Goal: Obtain resource: Download file/media

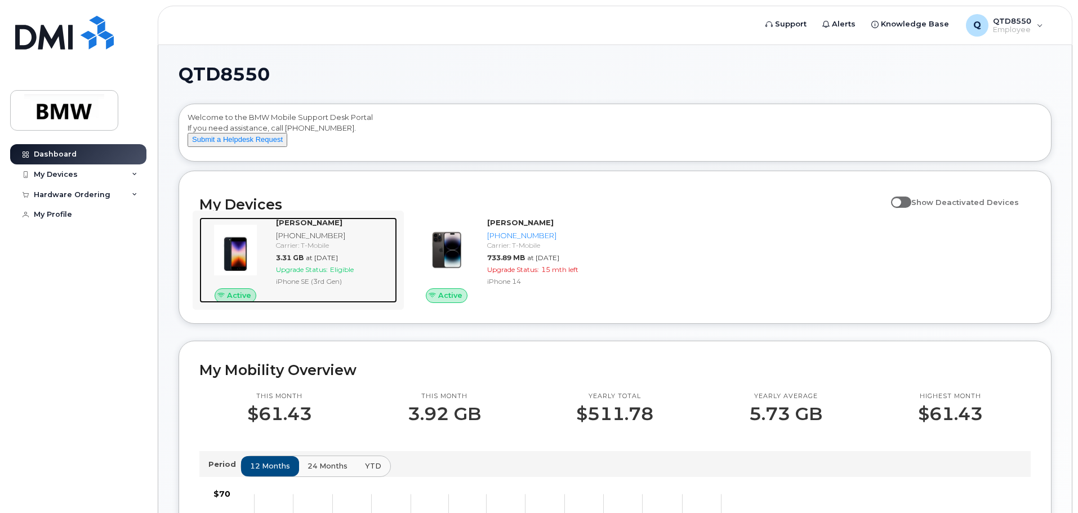
click at [227, 255] on img at bounding box center [235, 250] width 54 height 54
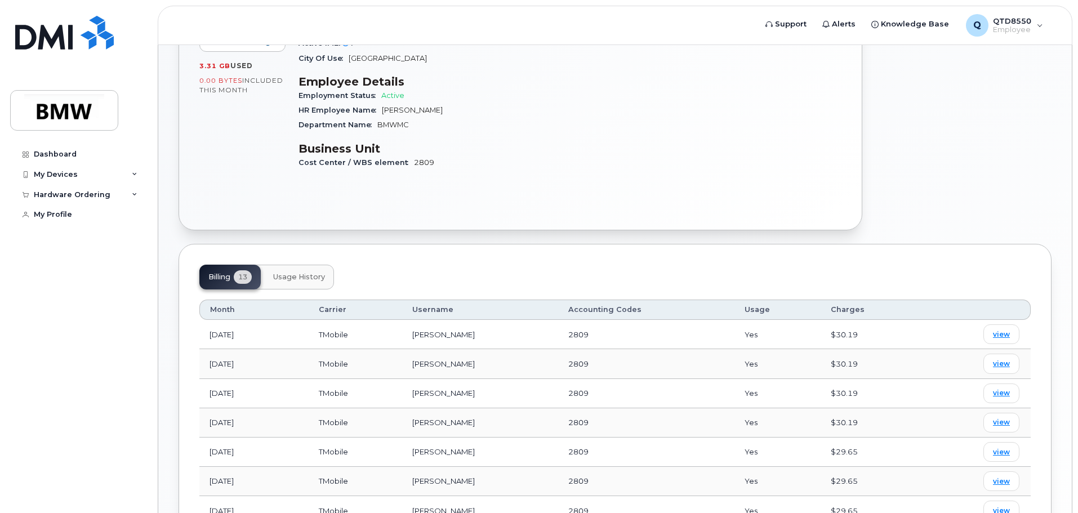
scroll to position [282, 0]
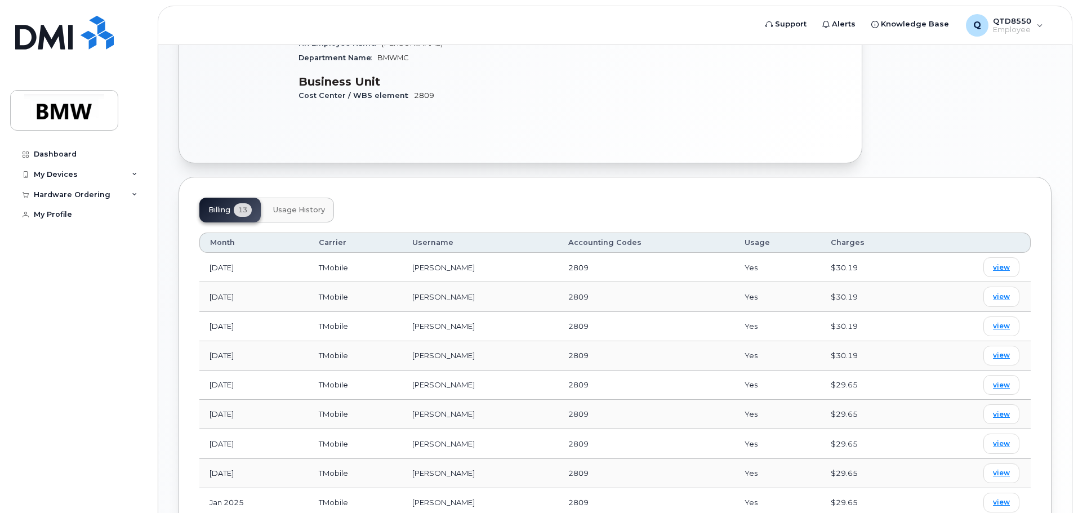
click at [295, 206] on span "Usage History" at bounding box center [299, 210] width 52 height 9
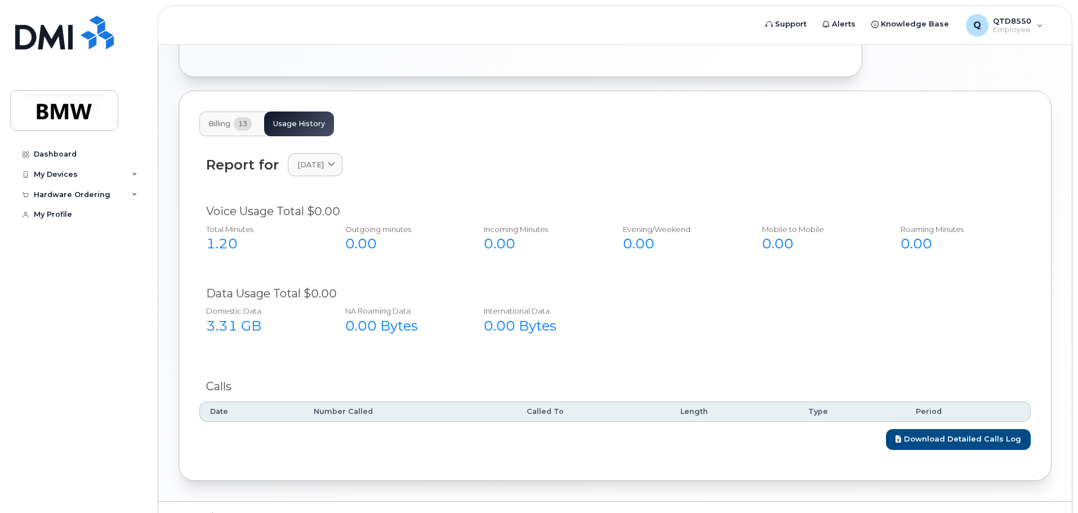
scroll to position [381, 0]
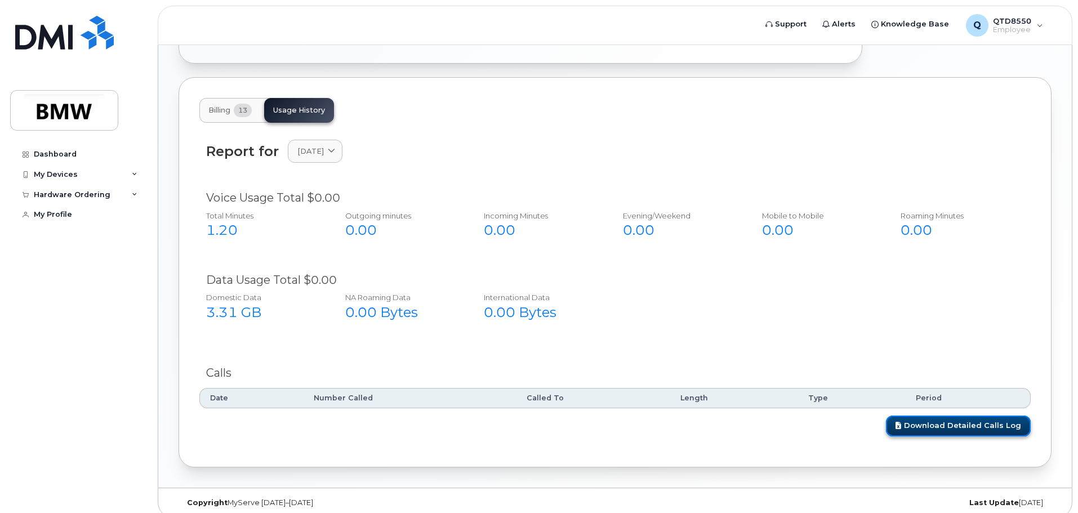
click at [962, 416] on link "Download Detailed Calls Log" at bounding box center [958, 426] width 145 height 21
